Goal: Information Seeking & Learning: Learn about a topic

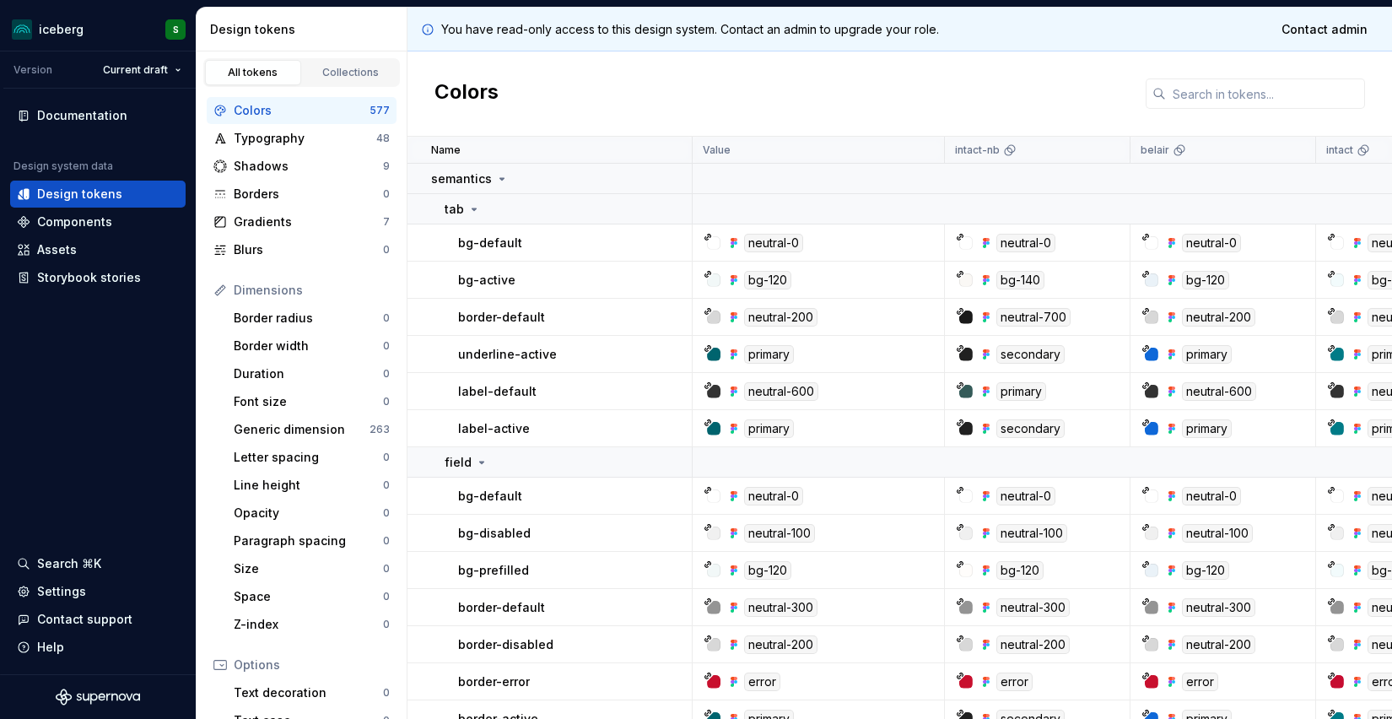
click at [714, 389] on div at bounding box center [714, 392] width 14 height 14
click at [709, 384] on icon at bounding box center [708, 385] width 6 height 6
click at [792, 394] on div "neutral-600" at bounding box center [781, 391] width 74 height 19
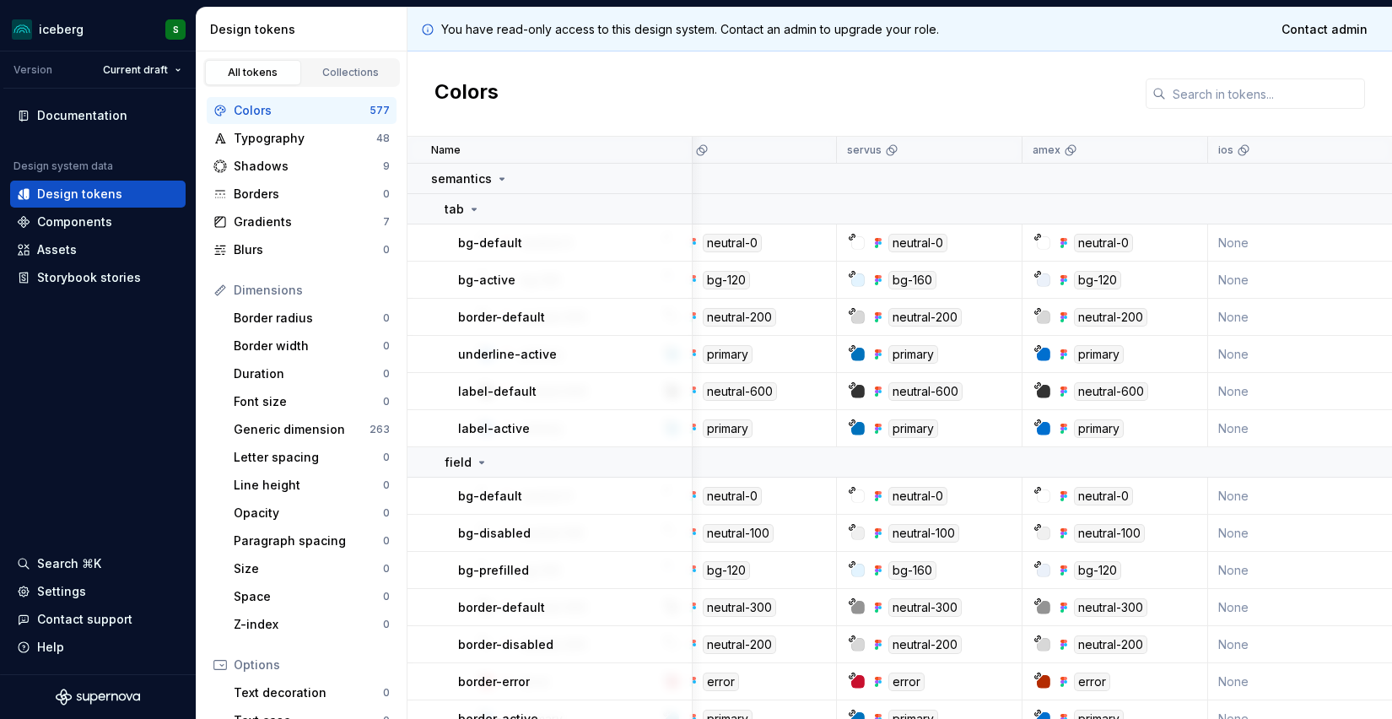
scroll to position [0, 1053]
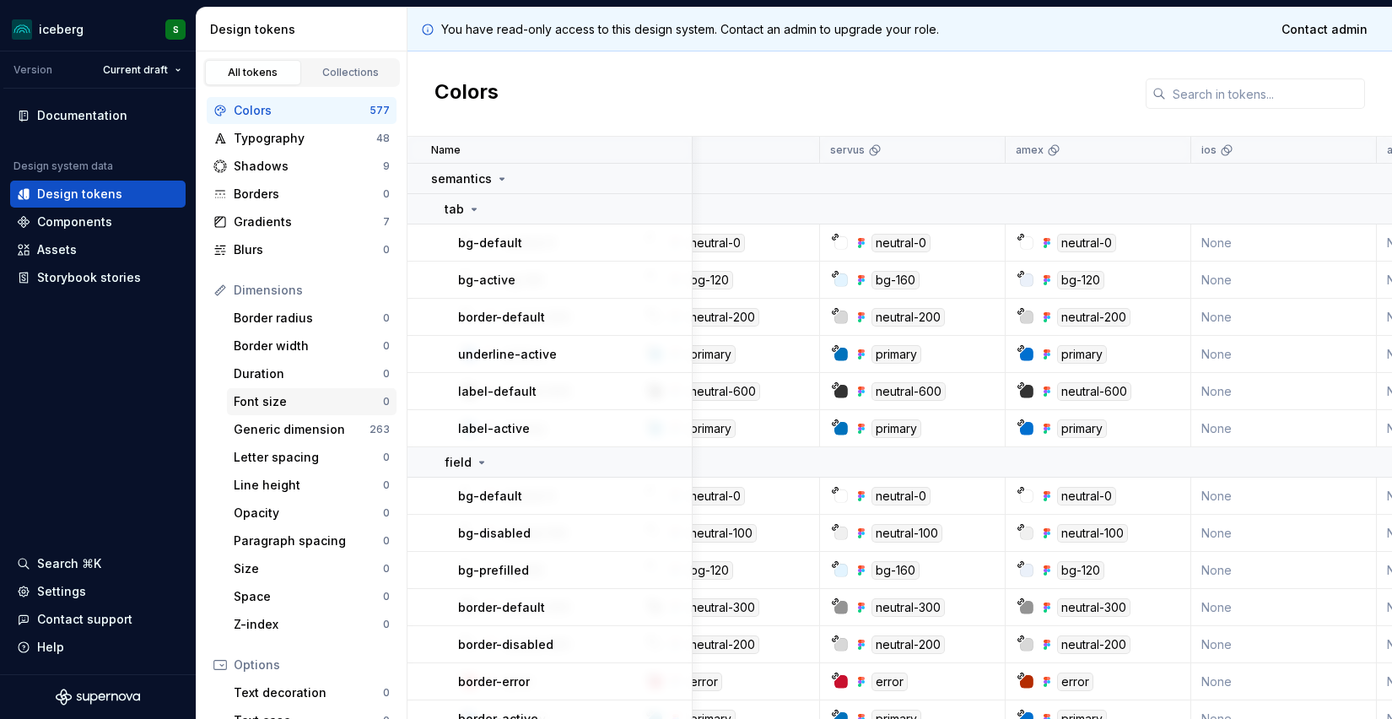
click at [311, 403] on div "Font size" at bounding box center [308, 401] width 149 height 17
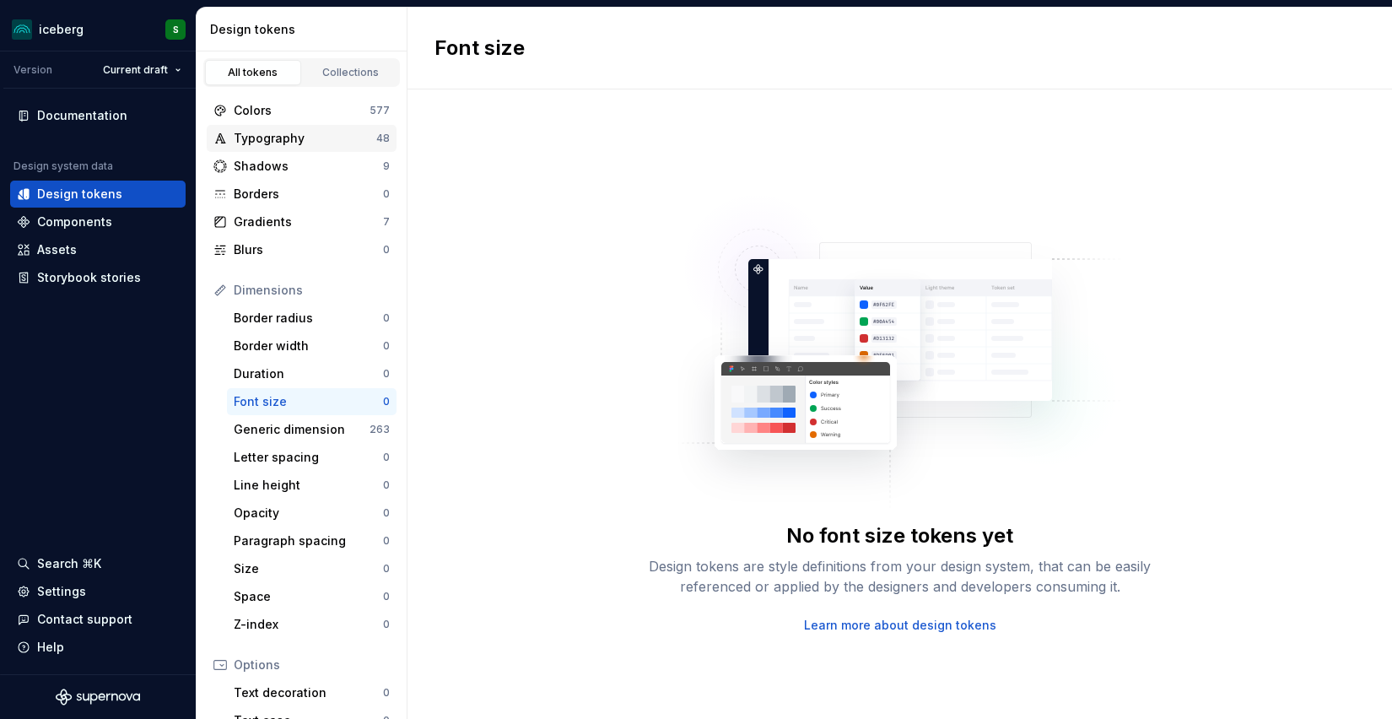
click at [244, 137] on div "Typography" at bounding box center [305, 138] width 143 height 17
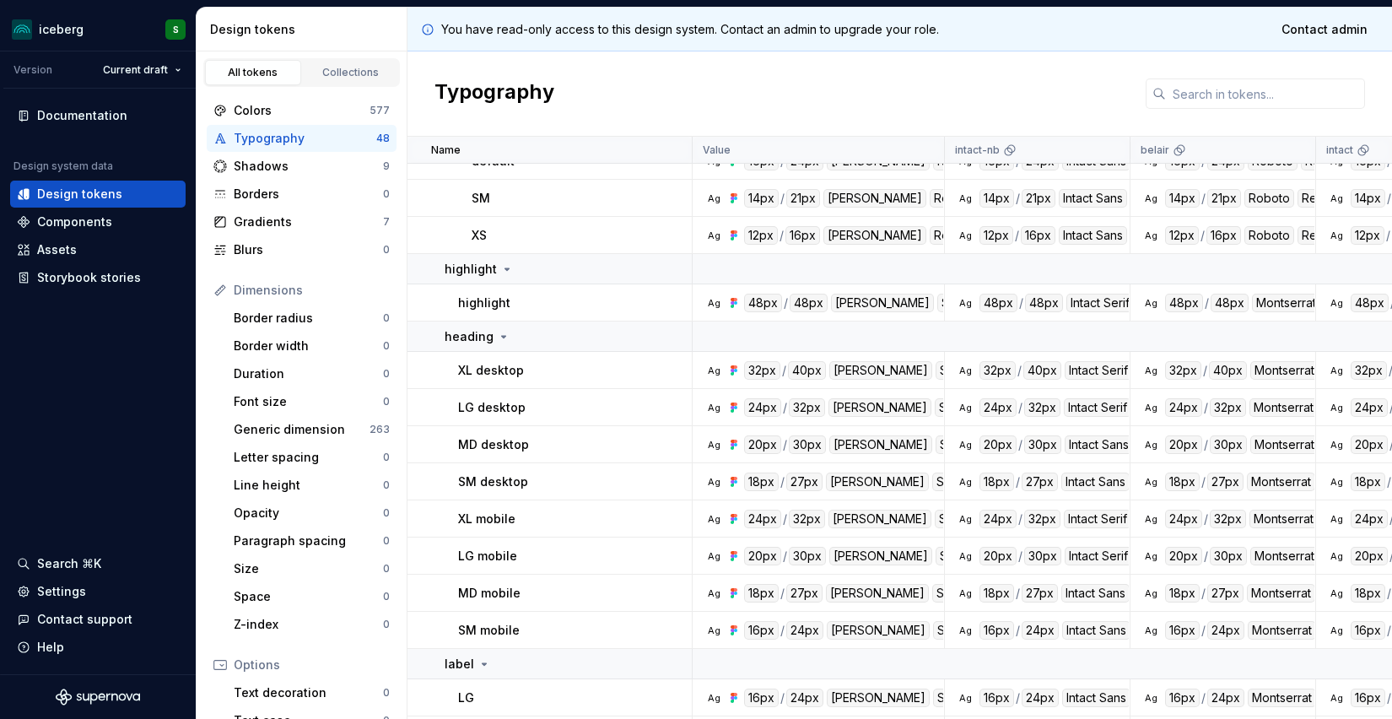
scroll to position [695, 0]
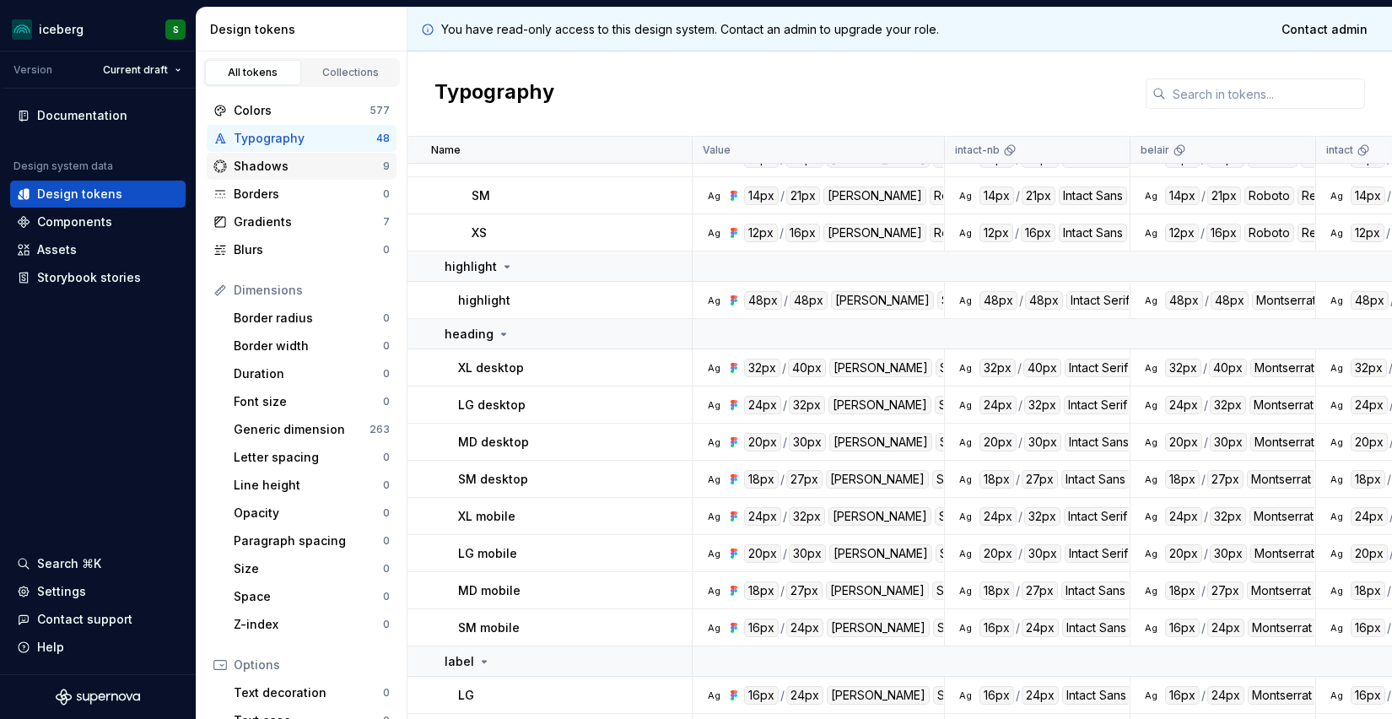
click at [294, 160] on div "Shadows" at bounding box center [308, 166] width 149 height 17
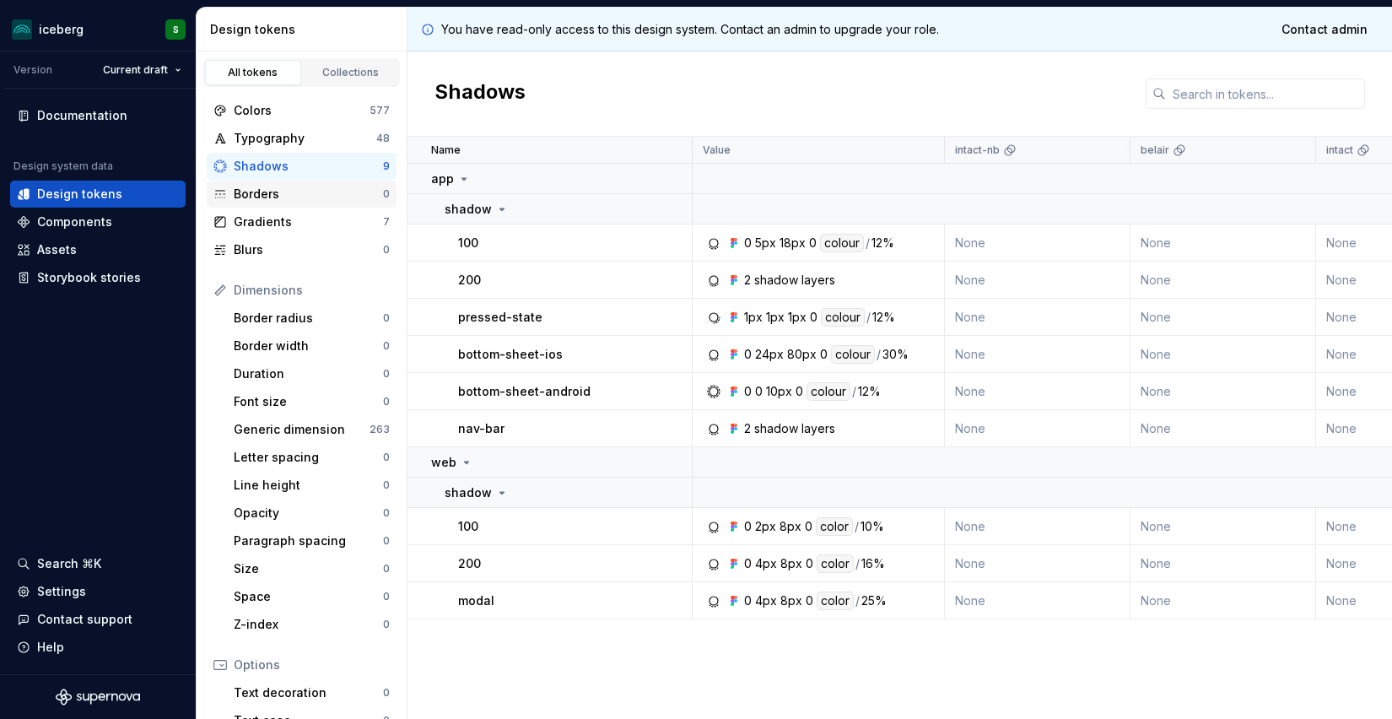
click at [267, 186] on div "Borders" at bounding box center [308, 194] width 149 height 17
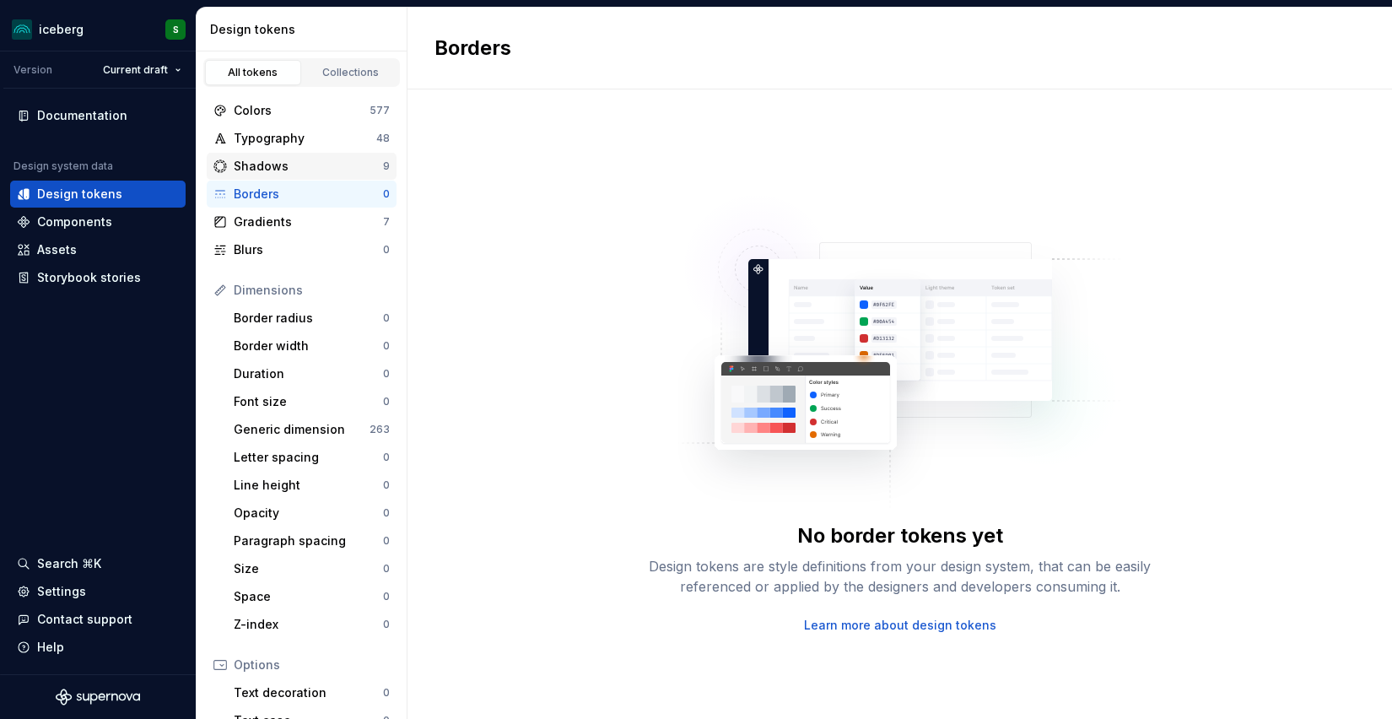
click at [278, 164] on div "Shadows" at bounding box center [308, 166] width 149 height 17
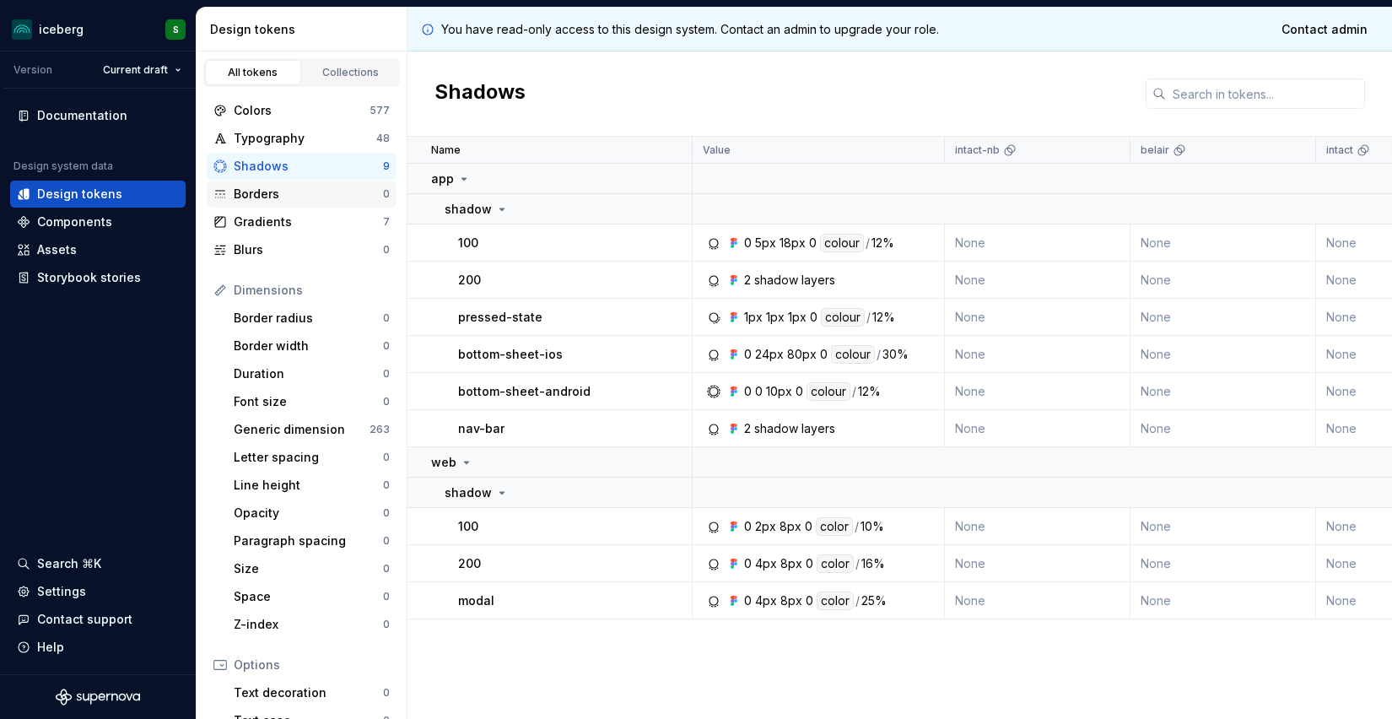
click at [272, 187] on div "Borders" at bounding box center [308, 194] width 149 height 17
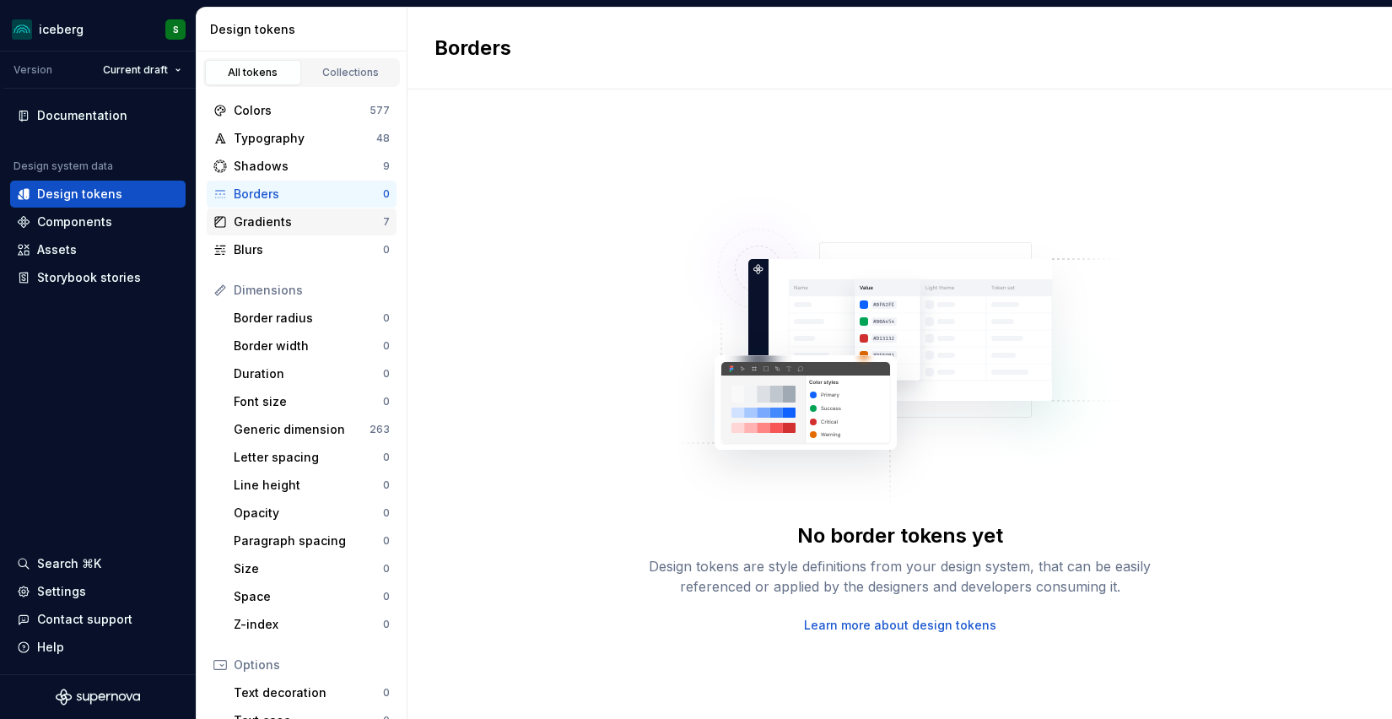
click at [288, 219] on div "Gradients" at bounding box center [308, 221] width 149 height 17
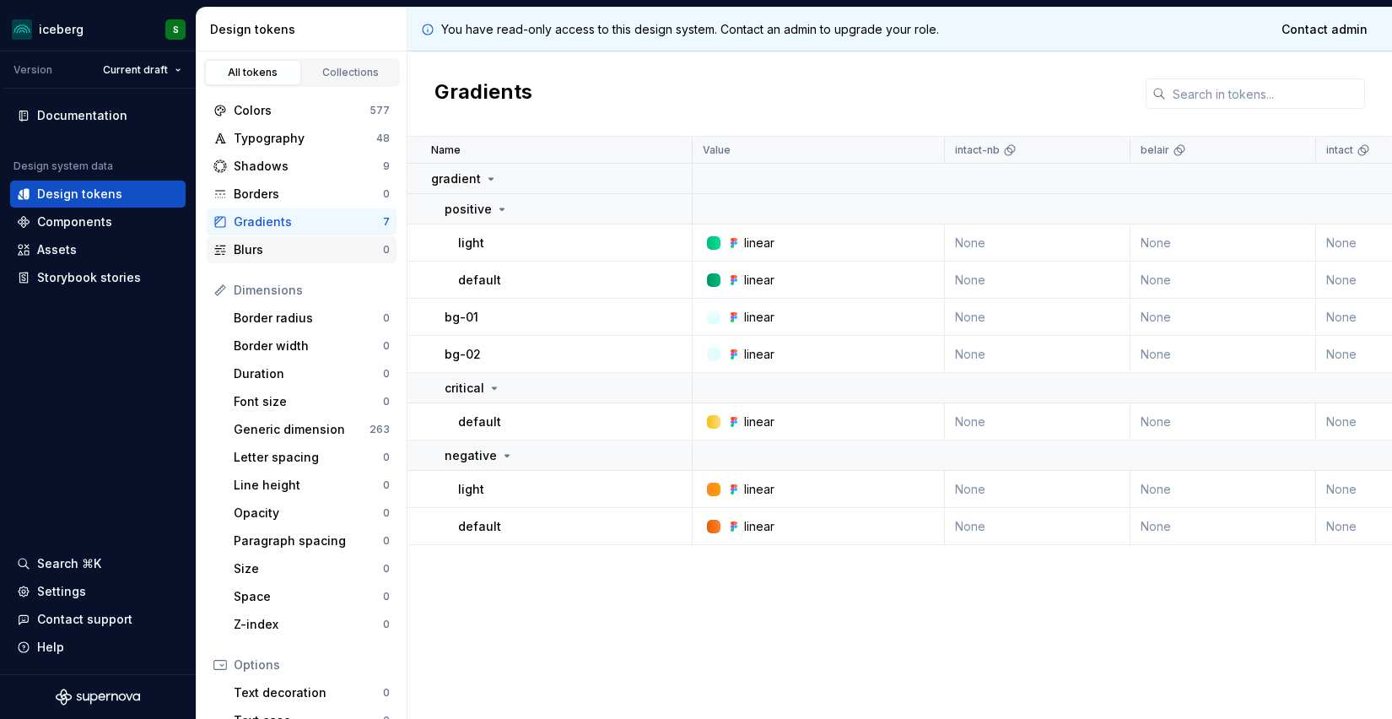
click at [270, 241] on div "Blurs" at bounding box center [308, 249] width 149 height 17
